Goal: Register for event/course

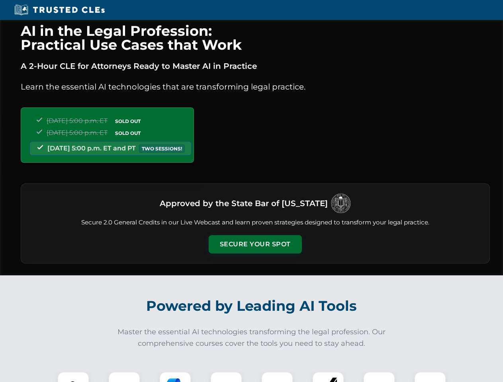
click at [255, 245] on button "Secure Your Spot" at bounding box center [255, 244] width 93 height 18
click at [73, 377] on img at bounding box center [73, 387] width 23 height 23
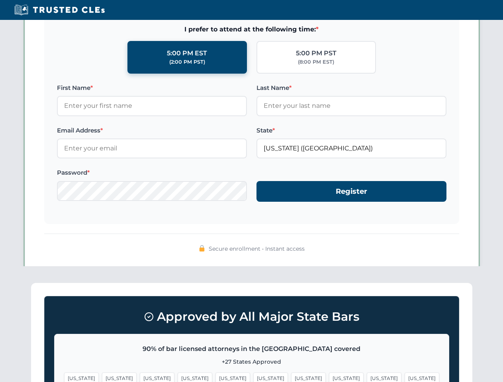
click at [291, 377] on span "[US_STATE]" at bounding box center [308, 379] width 35 height 12
click at [367, 377] on span "[US_STATE]" at bounding box center [384, 379] width 35 height 12
